Goal: Information Seeking & Learning: Compare options

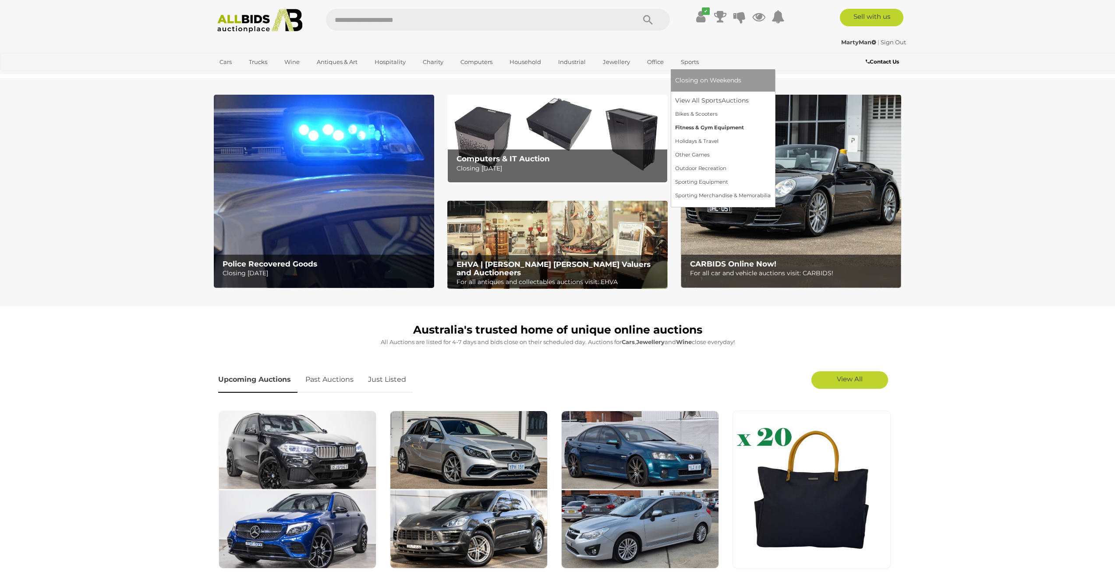
click at [703, 128] on link "Fitness & Gym Equipment" at bounding box center [722, 128] width 95 height 14
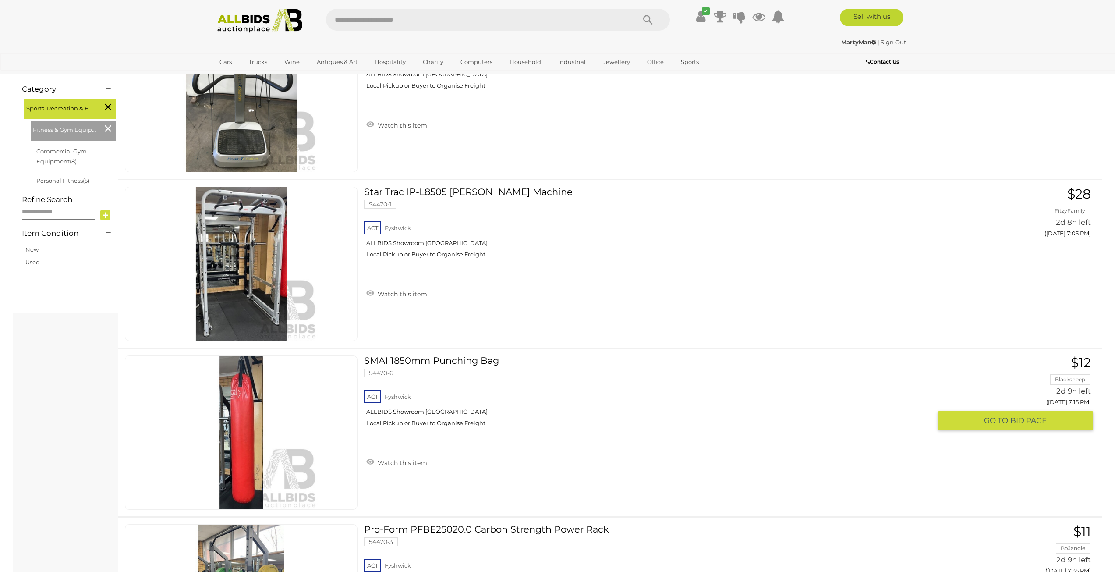
scroll to position [18, 0]
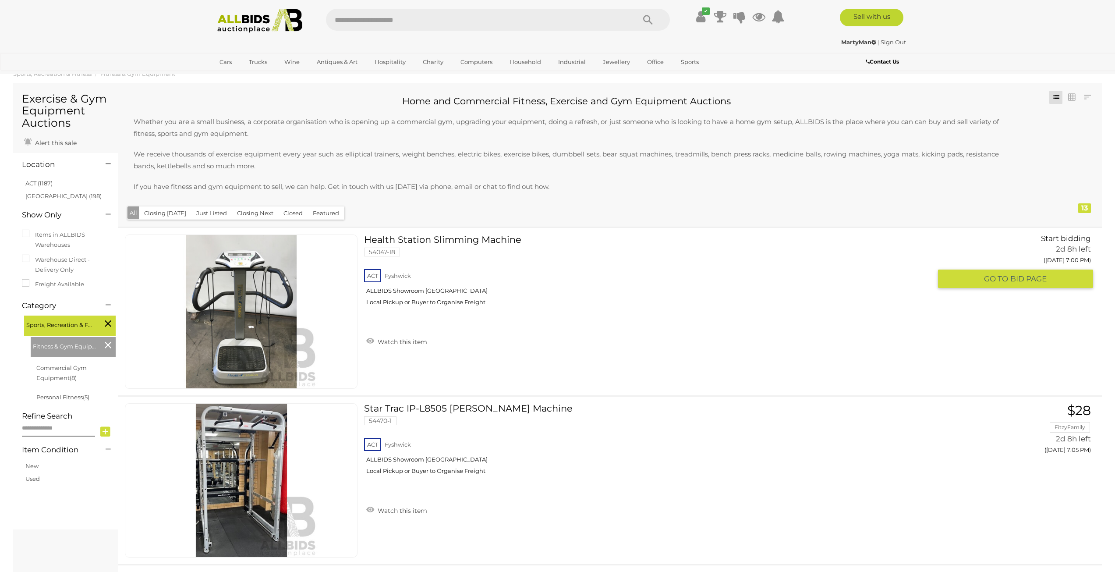
click at [492, 235] on link "Health Station Slimming Machine 54047-18 ACT Fyshwick ALLBIDS Showroom Fyshwick" at bounding box center [650, 273] width 561 height 78
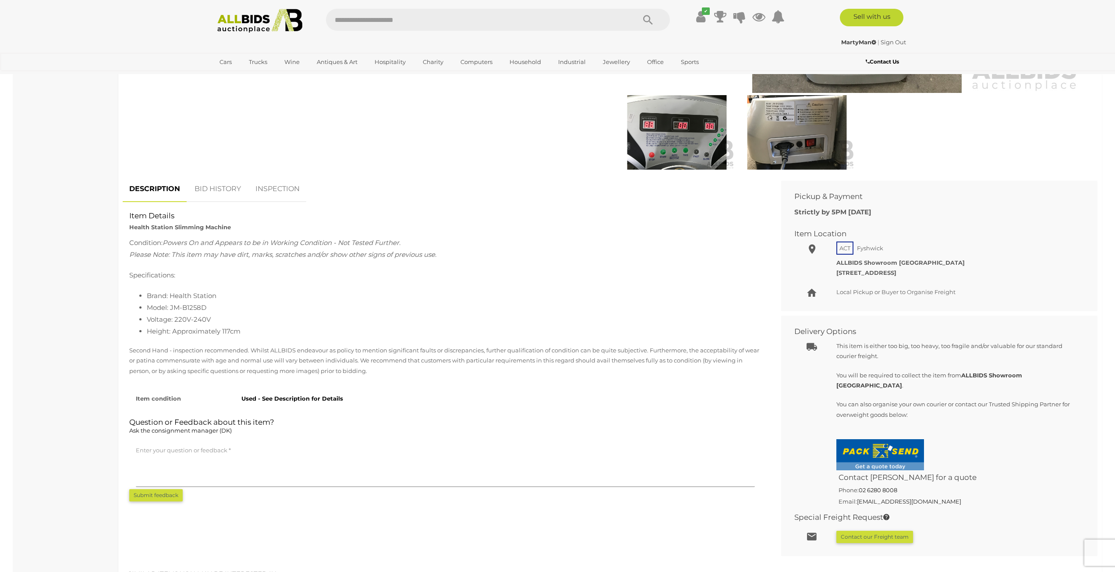
scroll to position [307, 0]
drag, startPoint x: 170, startPoint y: 307, endPoint x: 211, endPoint y: 306, distance: 40.3
click at [211, 306] on li "Model: JM-B1258D" at bounding box center [454, 306] width 614 height 12
copy li "JM-B1258D"
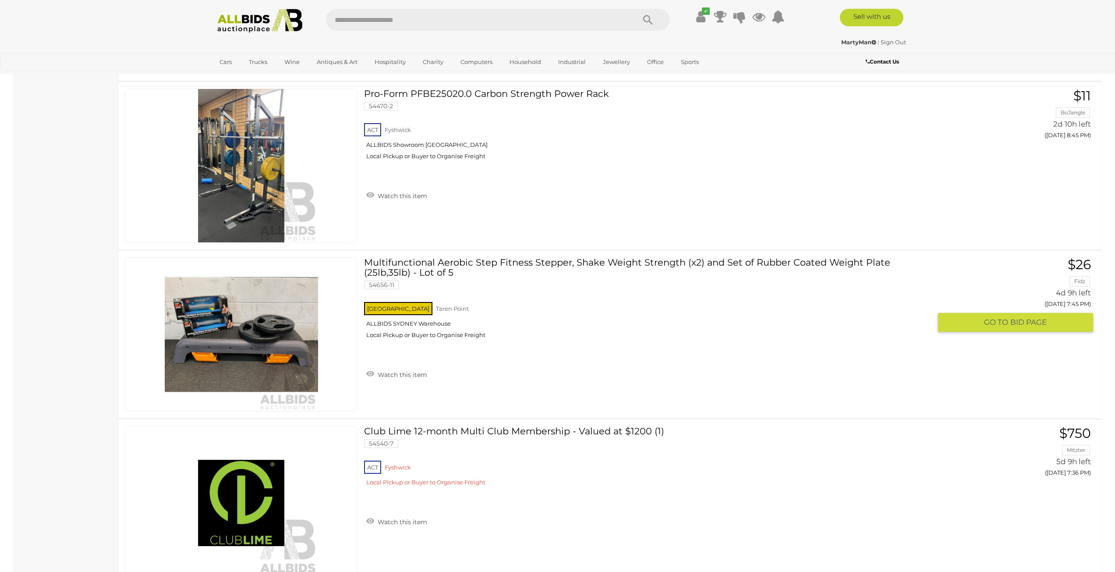
scroll to position [1557, 0]
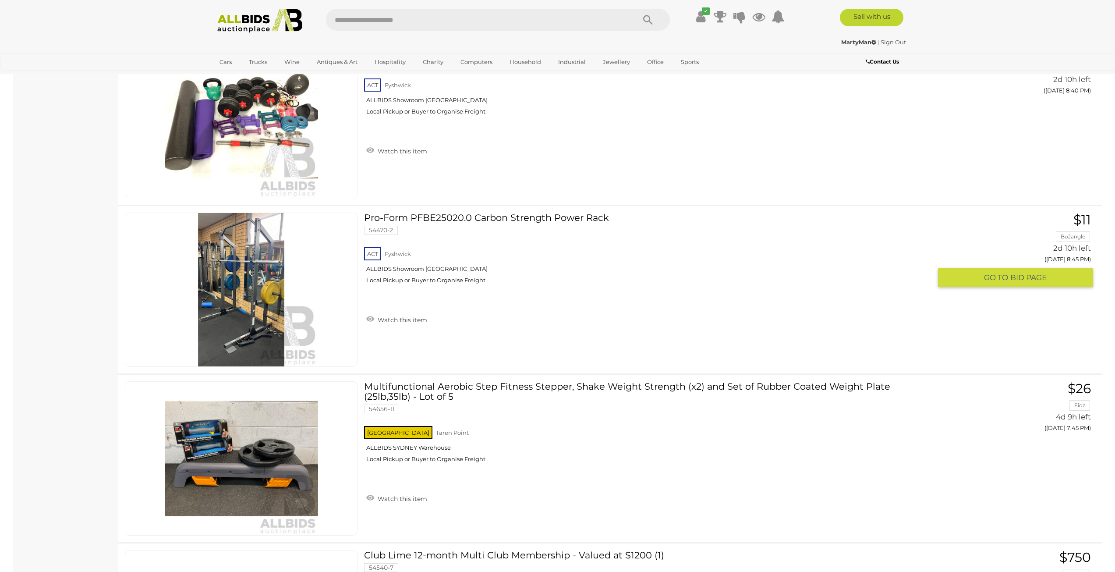
click at [524, 217] on link "Pro-Form PFBE25020.0 Carbon Strength Power Rack 54470-2 ACT Fyshwick ALLBIDS Sh…" at bounding box center [650, 251] width 561 height 78
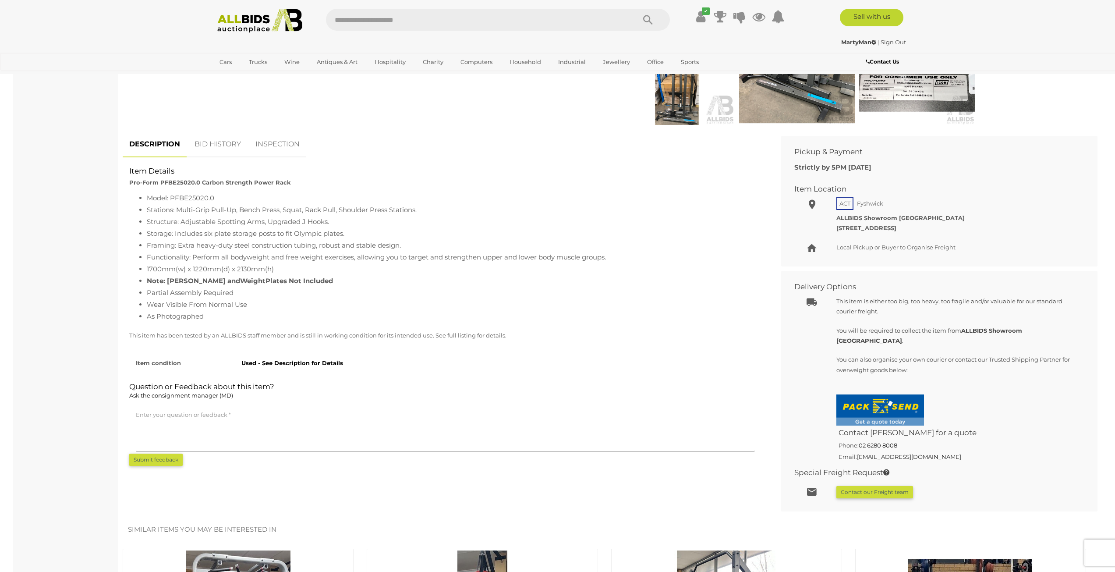
scroll to position [175, 0]
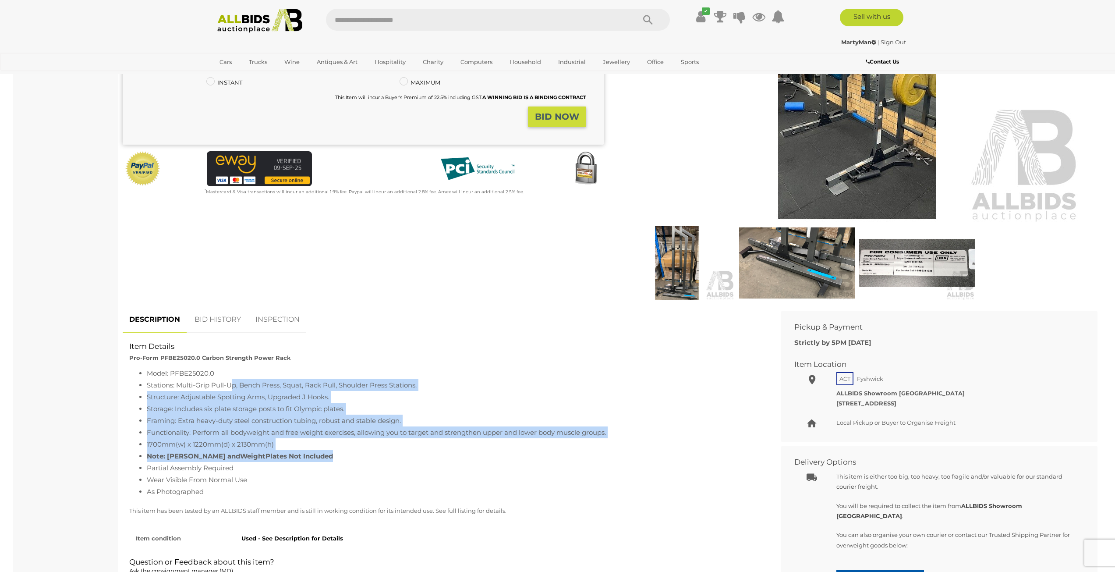
drag, startPoint x: 233, startPoint y: 385, endPoint x: 388, endPoint y: 454, distance: 169.0
click at [388, 454] on ul "Model: PFBE25020.0 Stations: Multi-Grip Pull-Up, Bench Press, Squat, Rack Pull,…" at bounding box center [445, 432] width 632 height 130
click at [386, 449] on li "1700mm(w) x 1220mm(d) x 2130mm(h)" at bounding box center [454, 444] width 614 height 12
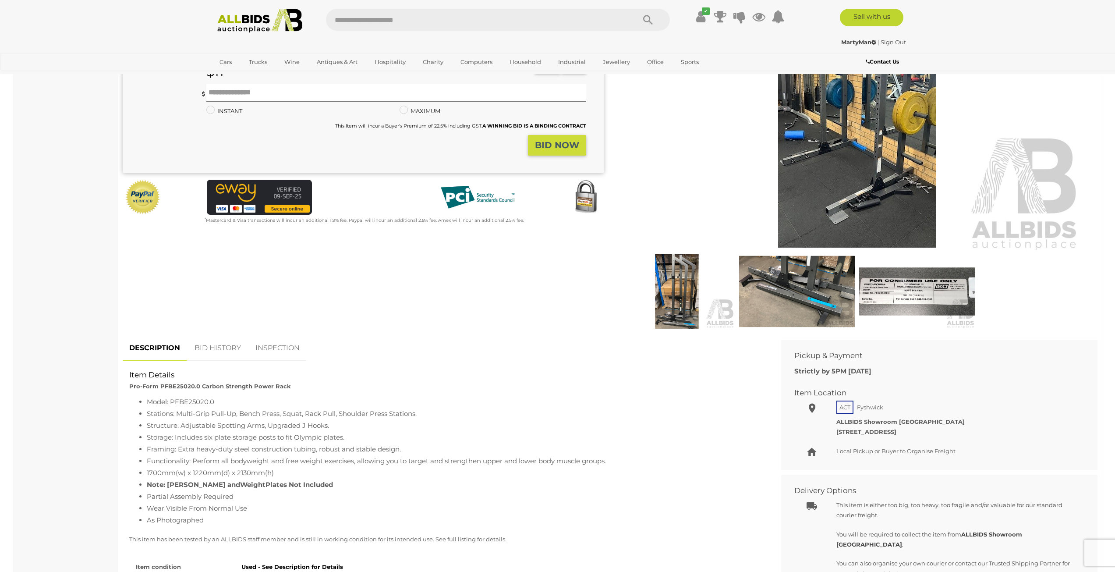
scroll to position [131, 0]
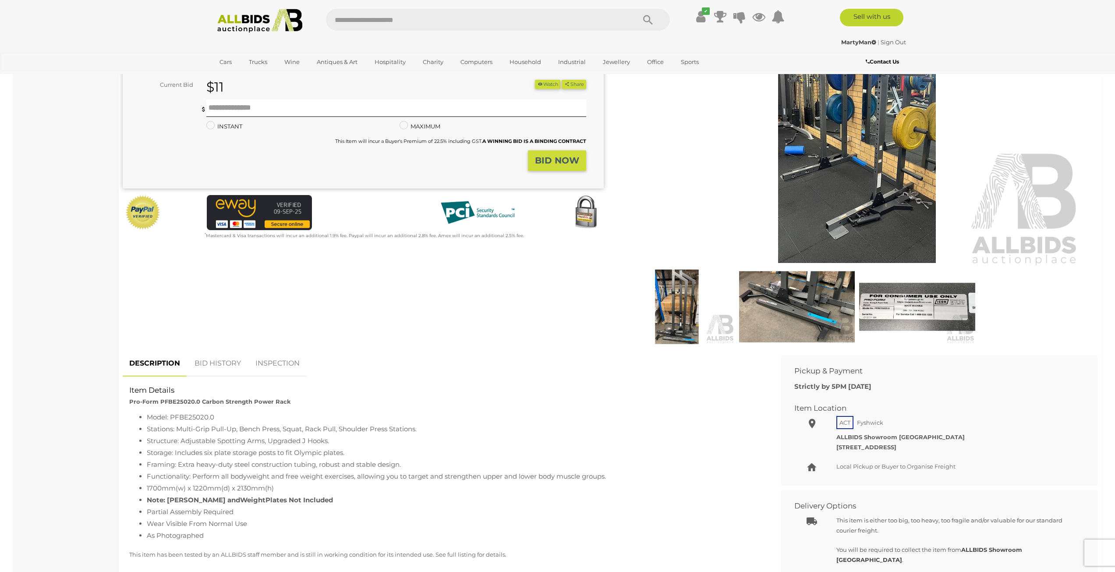
click at [807, 314] on img at bounding box center [797, 306] width 116 height 74
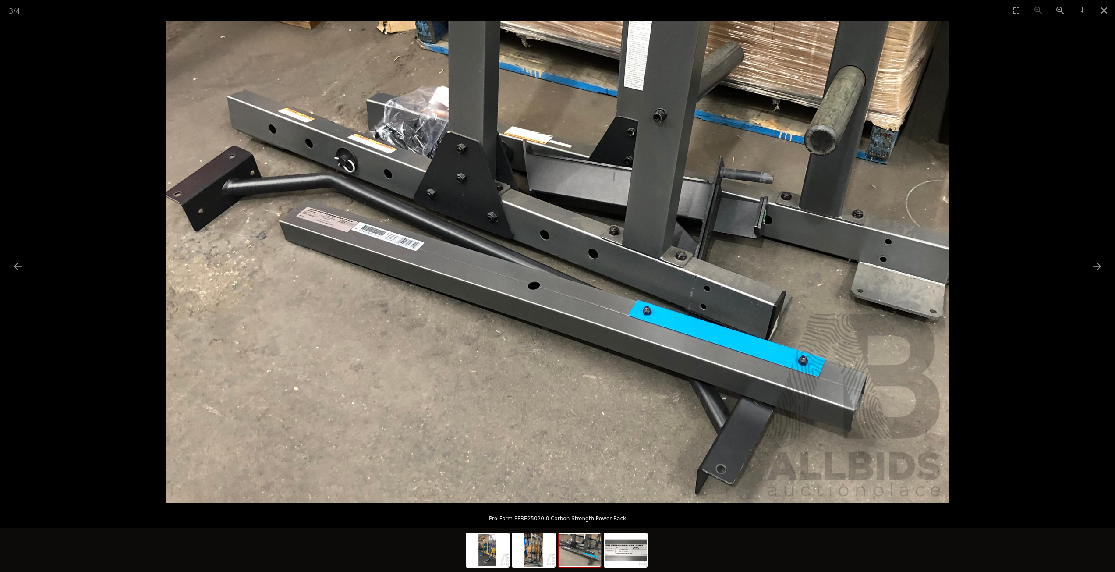
click at [40, 137] on picture at bounding box center [557, 262] width 1115 height 482
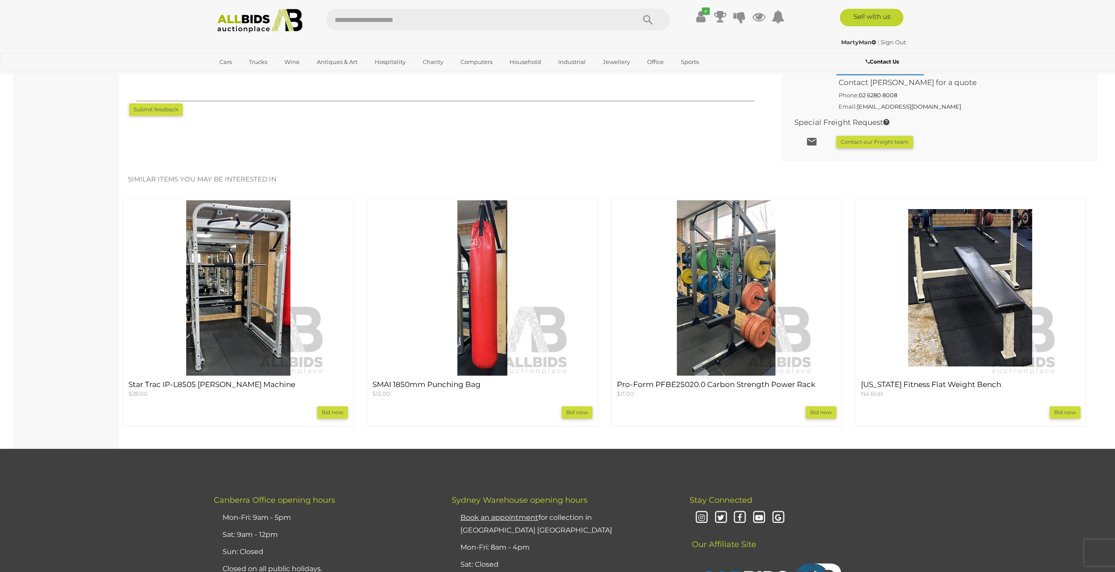
scroll to position [701, 0]
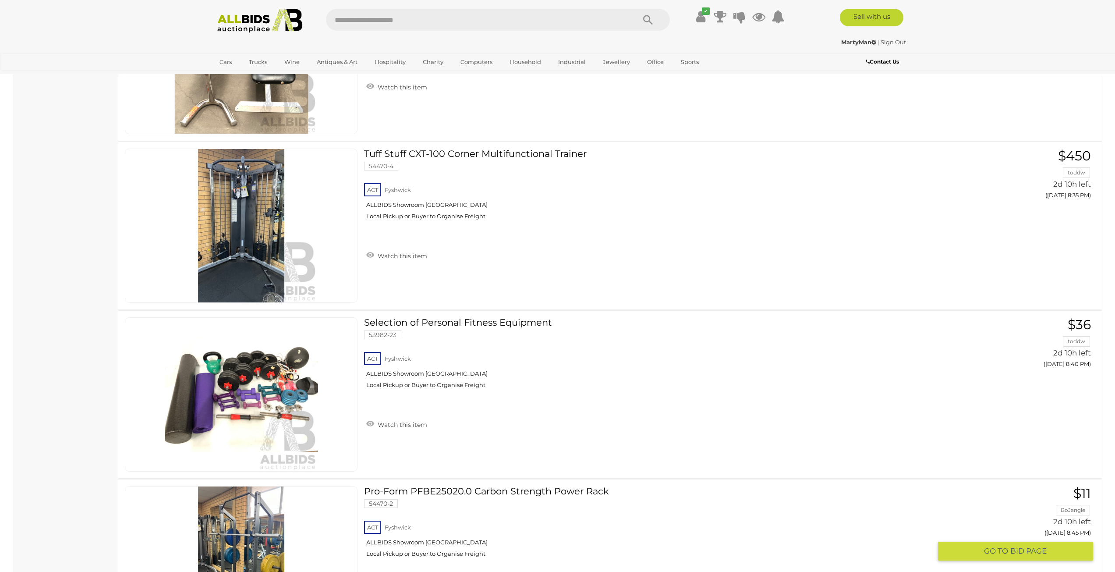
scroll to position [1235, 0]
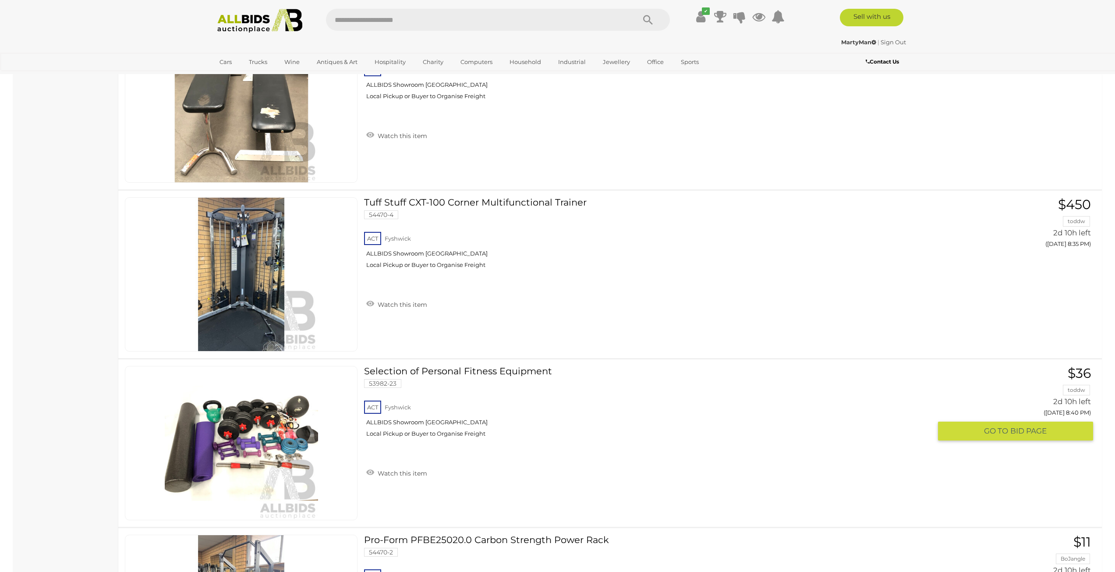
click at [483, 374] on link "Selection of Personal Fitness Equipment 53982-23 ACT Fyshwick ALLBIDS Showroom …" at bounding box center [650, 405] width 561 height 78
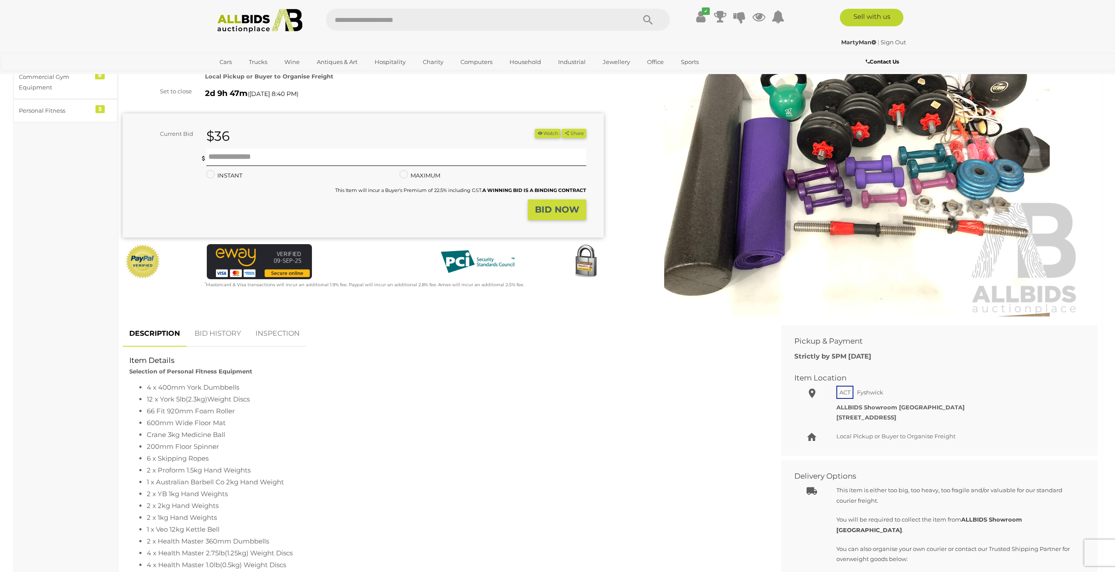
scroll to position [88, 0]
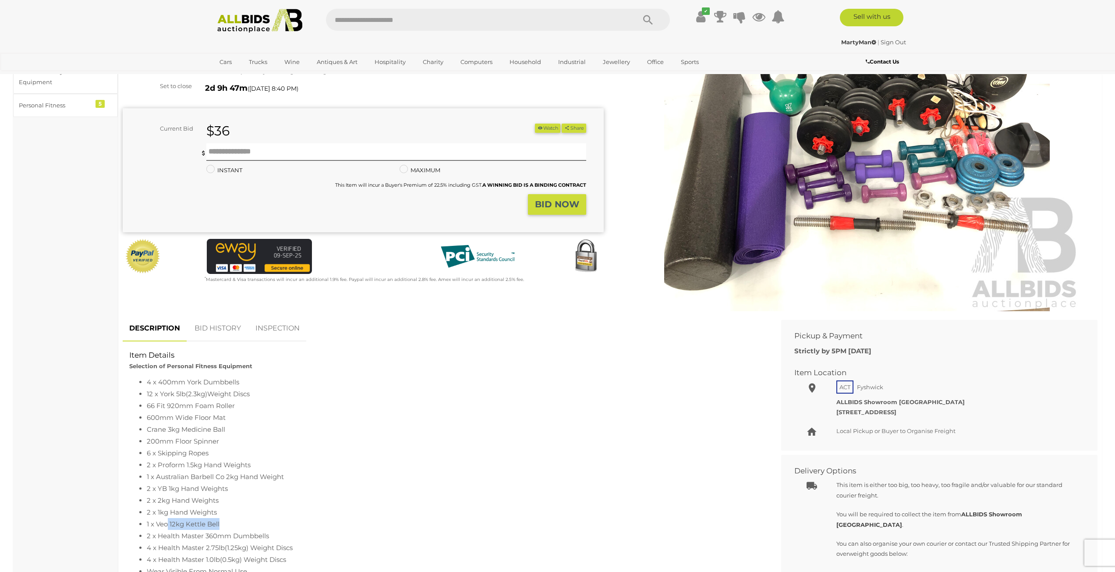
drag, startPoint x: 166, startPoint y: 523, endPoint x: 232, endPoint y: 519, distance: 65.8
click at [232, 519] on li "1 x Veo 12kg Kettle Bell" at bounding box center [454, 524] width 614 height 12
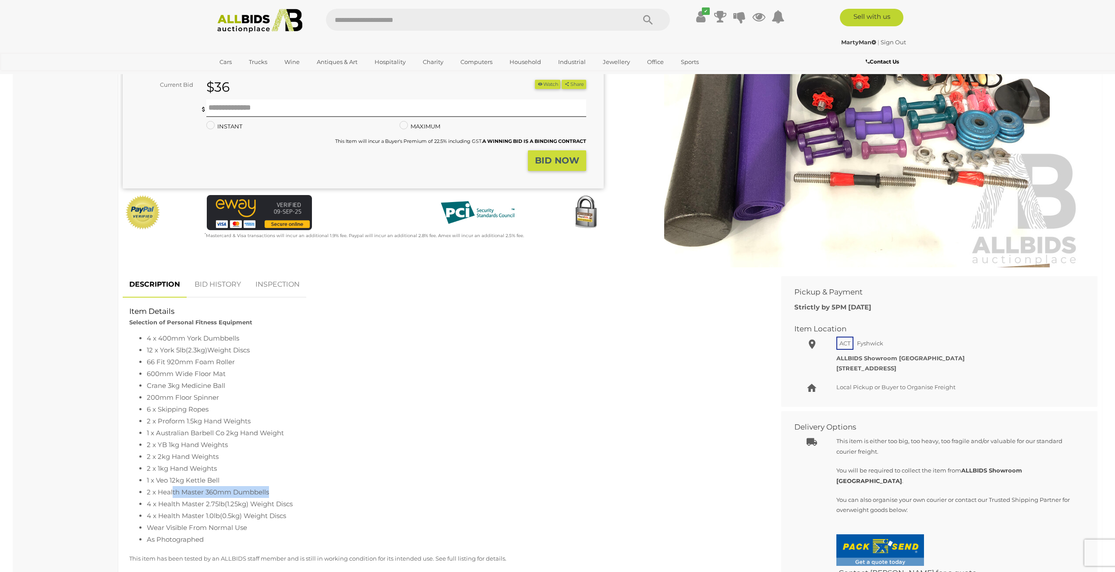
drag, startPoint x: 173, startPoint y: 493, endPoint x: 277, endPoint y: 494, distance: 104.7
click at [277, 494] on li "2 x Health Master 360mm Dumbbells" at bounding box center [454, 492] width 614 height 12
drag, startPoint x: 195, startPoint y: 504, endPoint x: 300, endPoint y: 512, distance: 104.5
click at [300, 512] on ul "4 x 400mm York Dumbbells 12 x York 5lb(2.3kg)Weight Discs 66 Fit 920mm Foam Rol…" at bounding box center [445, 438] width 632 height 213
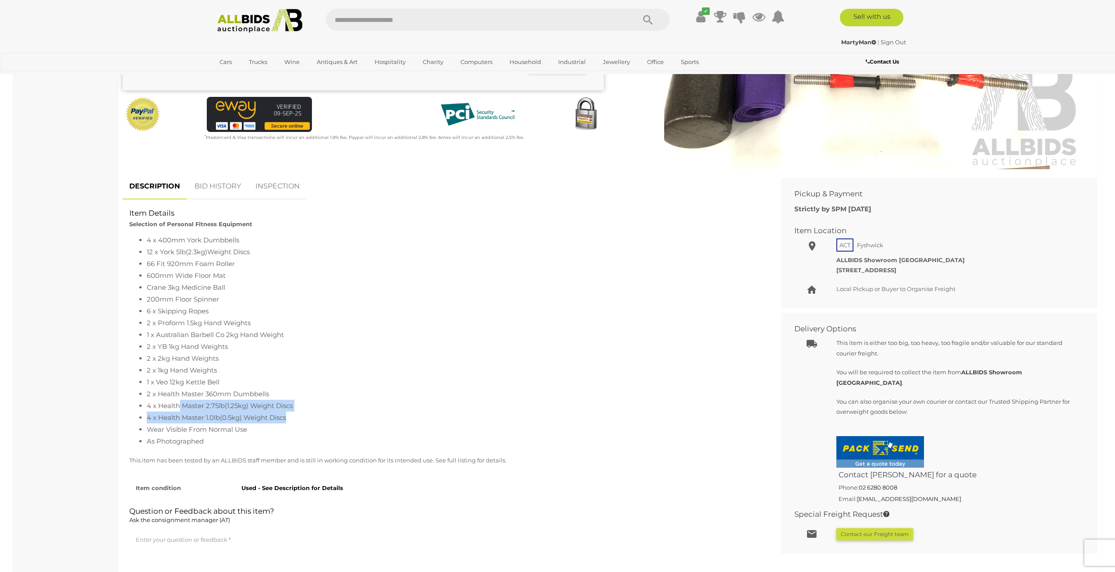
scroll to position [0, 0]
